Goal: Find specific page/section

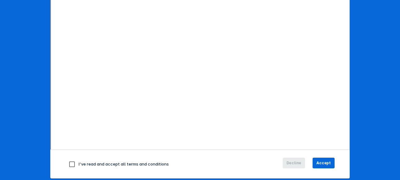
scroll to position [119, 0]
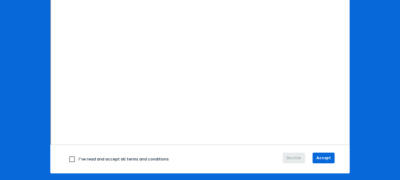
click at [69, 156] on input "checkbox" at bounding box center [71, 158] width 13 height 13
checkbox input "true"
click at [325, 155] on span "Accept" at bounding box center [323, 158] width 14 height 6
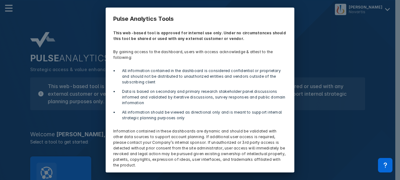
scroll to position [21, 0]
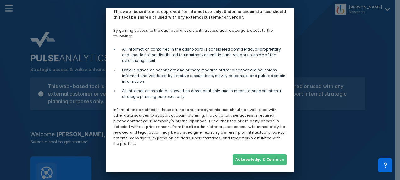
click at [265, 159] on button "Acknowledge & Continue" at bounding box center [260, 159] width 54 height 11
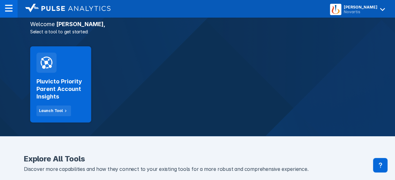
scroll to position [113, 0]
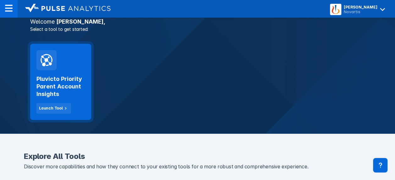
click at [53, 93] on h2 "Pluvicto Priority Parent Account Insights" at bounding box center [60, 86] width 48 height 23
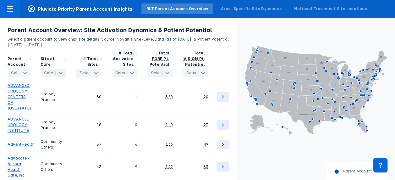
click at [26, 73] on icon at bounding box center [25, 73] width 4 height 2
click at [11, 8] on icon at bounding box center [10, 9] width 8 height 8
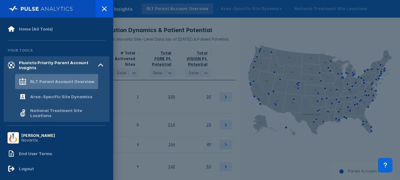
click at [52, 84] on div "RLT Parent Account Overview" at bounding box center [62, 81] width 64 height 5
